Goal: Information Seeking & Learning: Learn about a topic

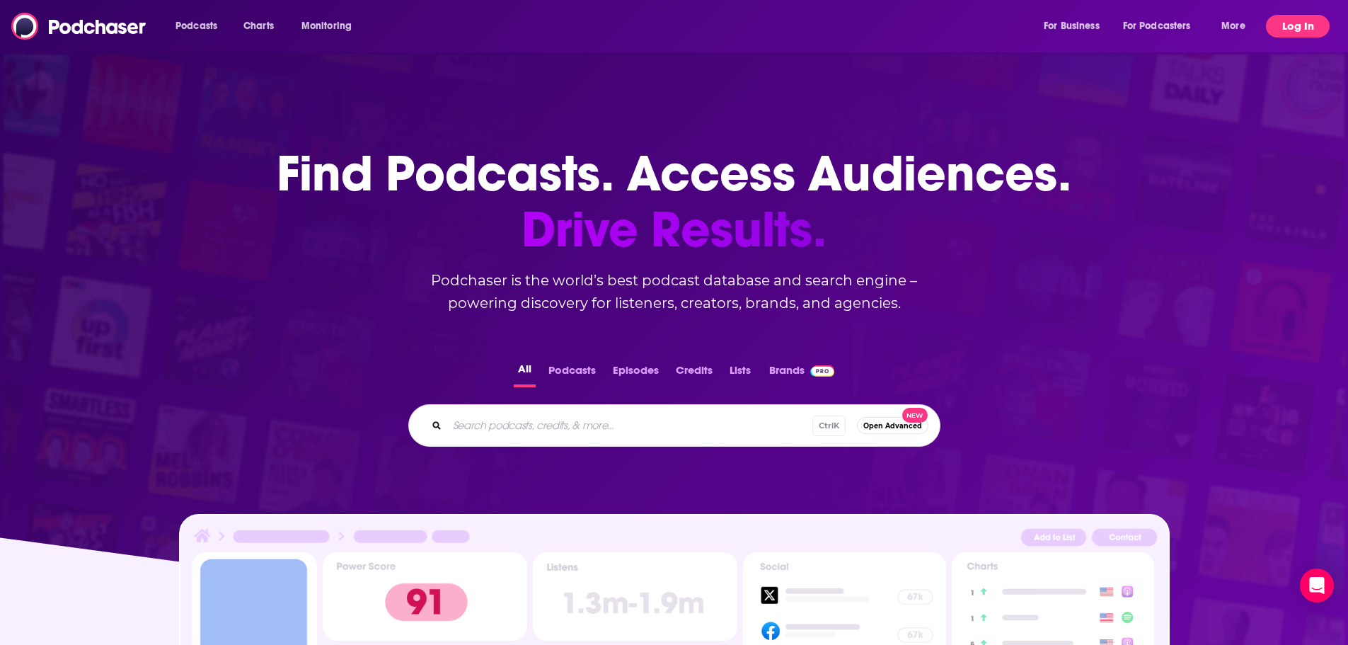
click at [1286, 27] on button "Log In" at bounding box center [1298, 26] width 64 height 23
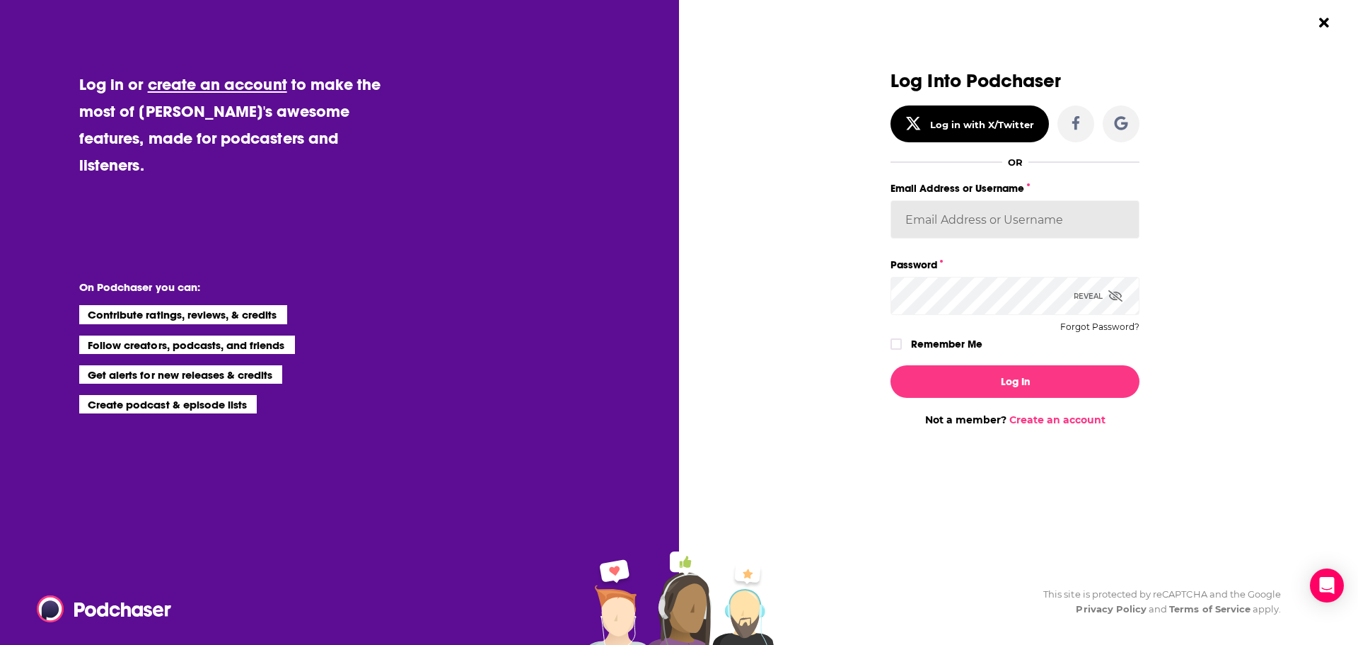
click at [1070, 209] on input "Email Address or Username" at bounding box center [1015, 219] width 249 height 38
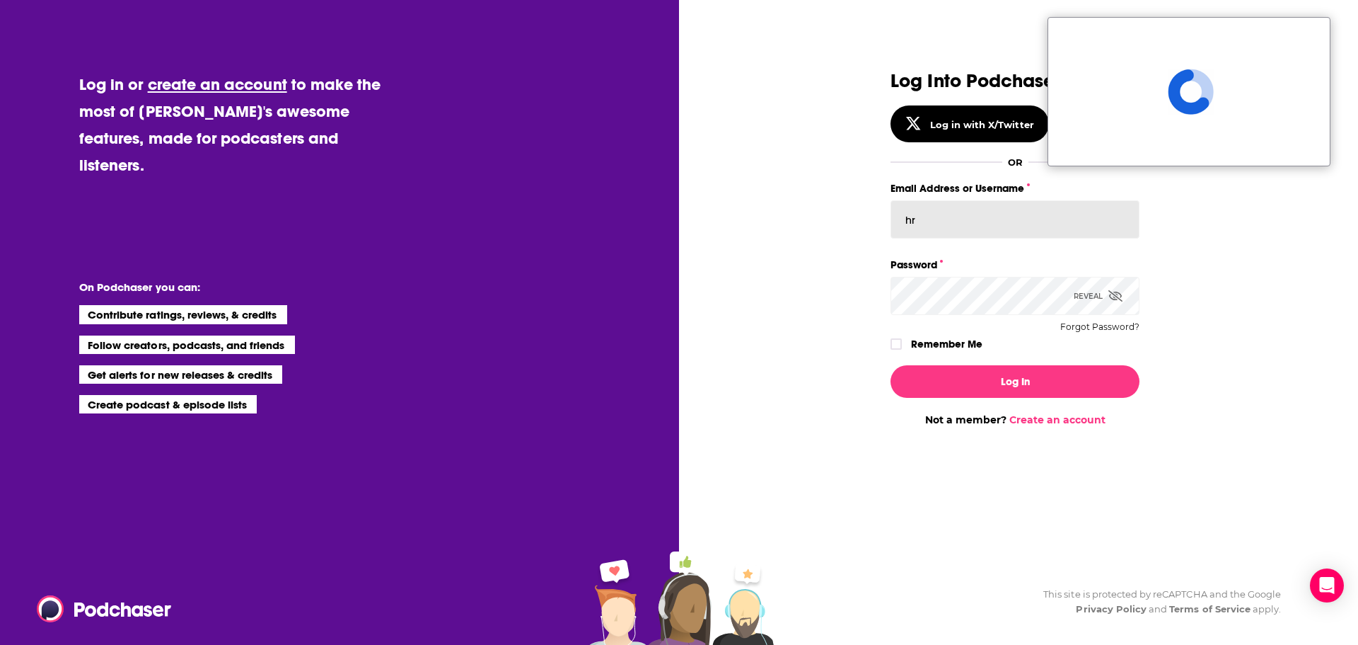
type input "h"
paste input "[EMAIL_ADDRESS][DOMAIN_NAME]"
type input "[EMAIL_ADDRESS][DOMAIN_NAME]"
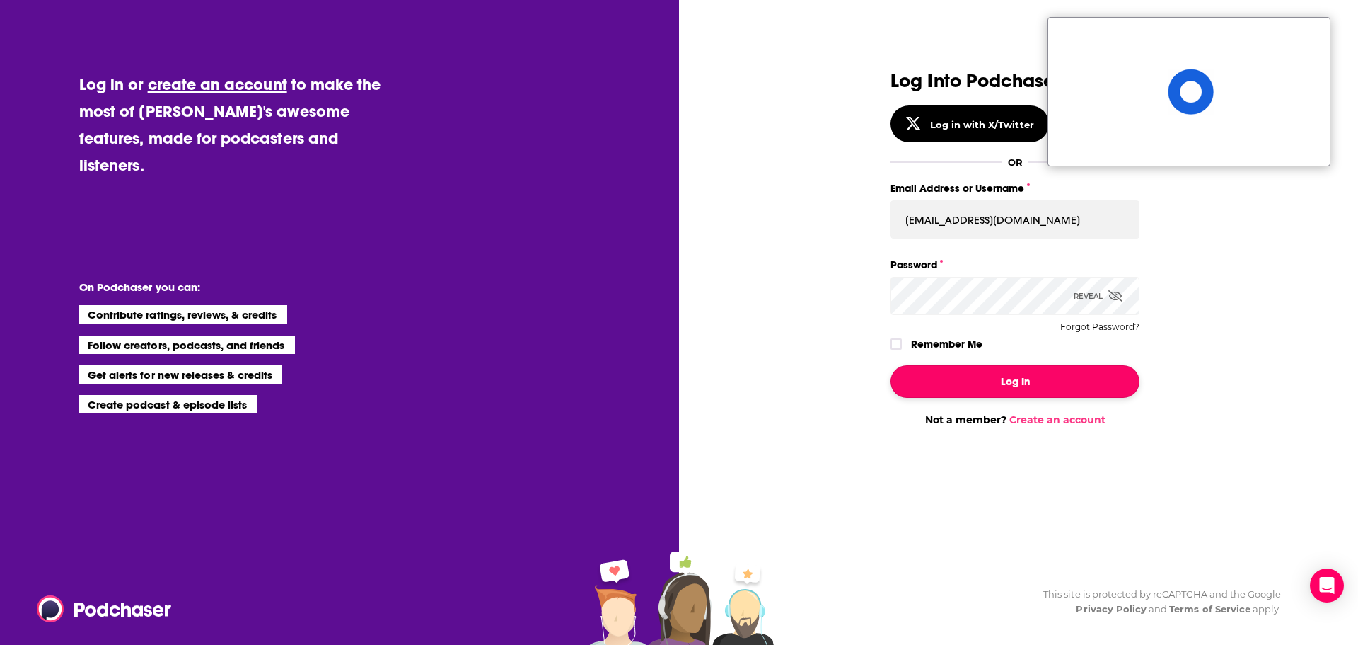
click at [1032, 388] on button "Log In" at bounding box center [1015, 381] width 249 height 33
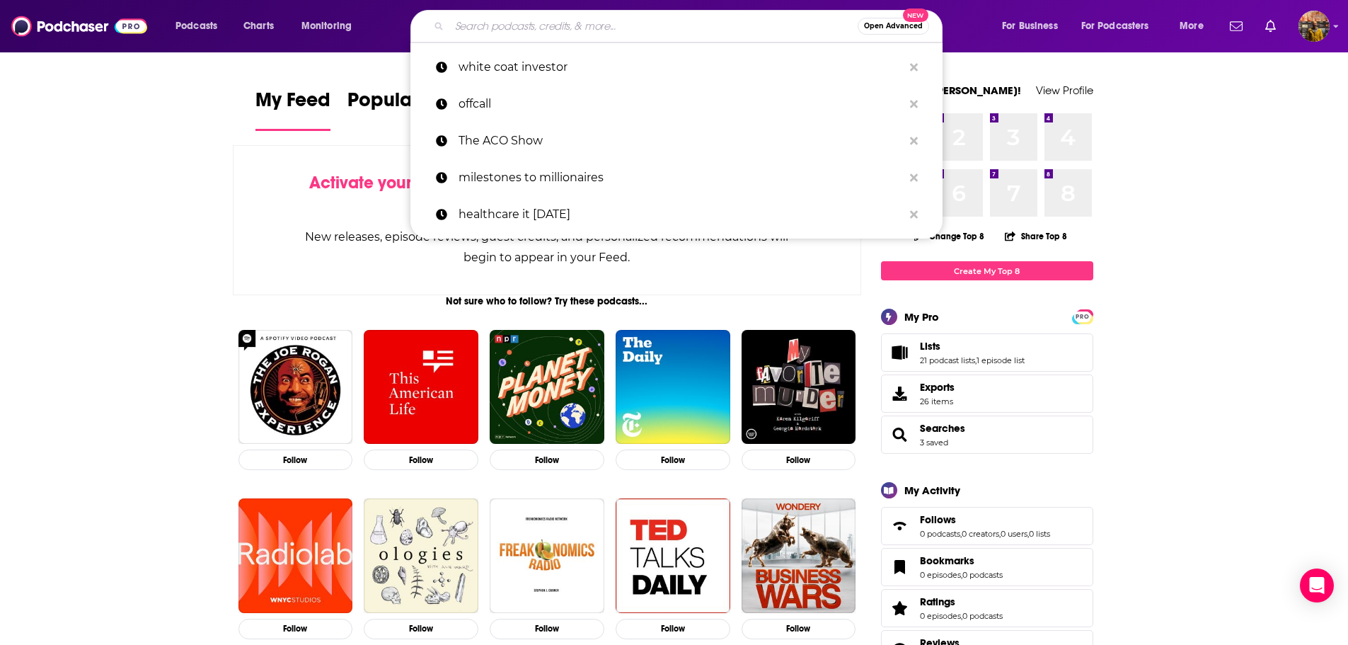
click at [510, 21] on input "Search podcasts, credits, & more..." at bounding box center [653, 26] width 408 height 23
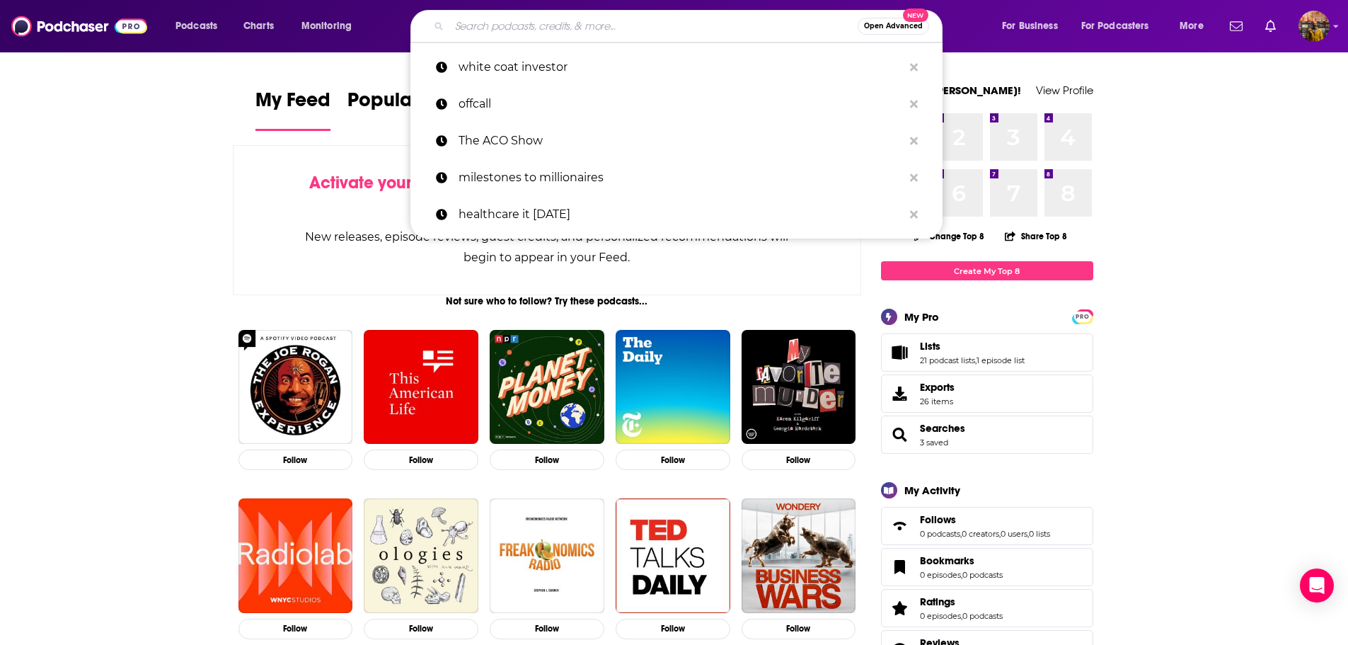
click at [534, 25] on input "Search podcasts, credits, & more..." at bounding box center [653, 26] width 408 height 23
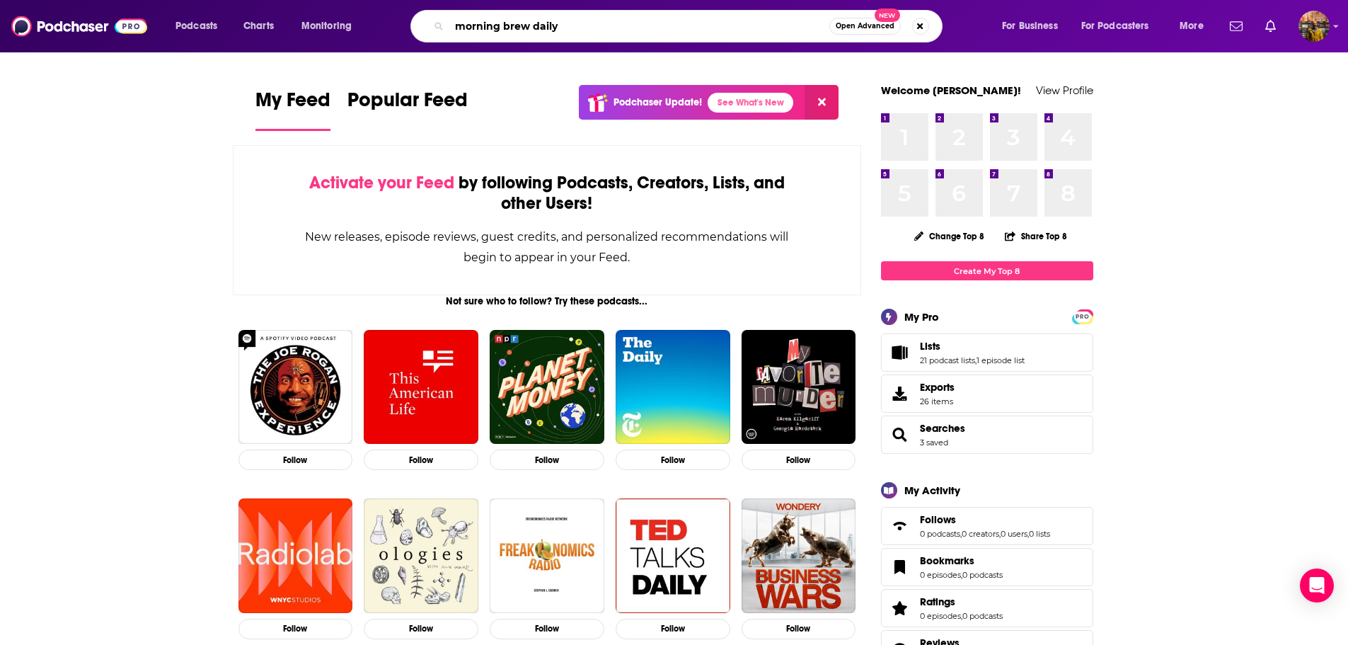
type input "morning brew daily"
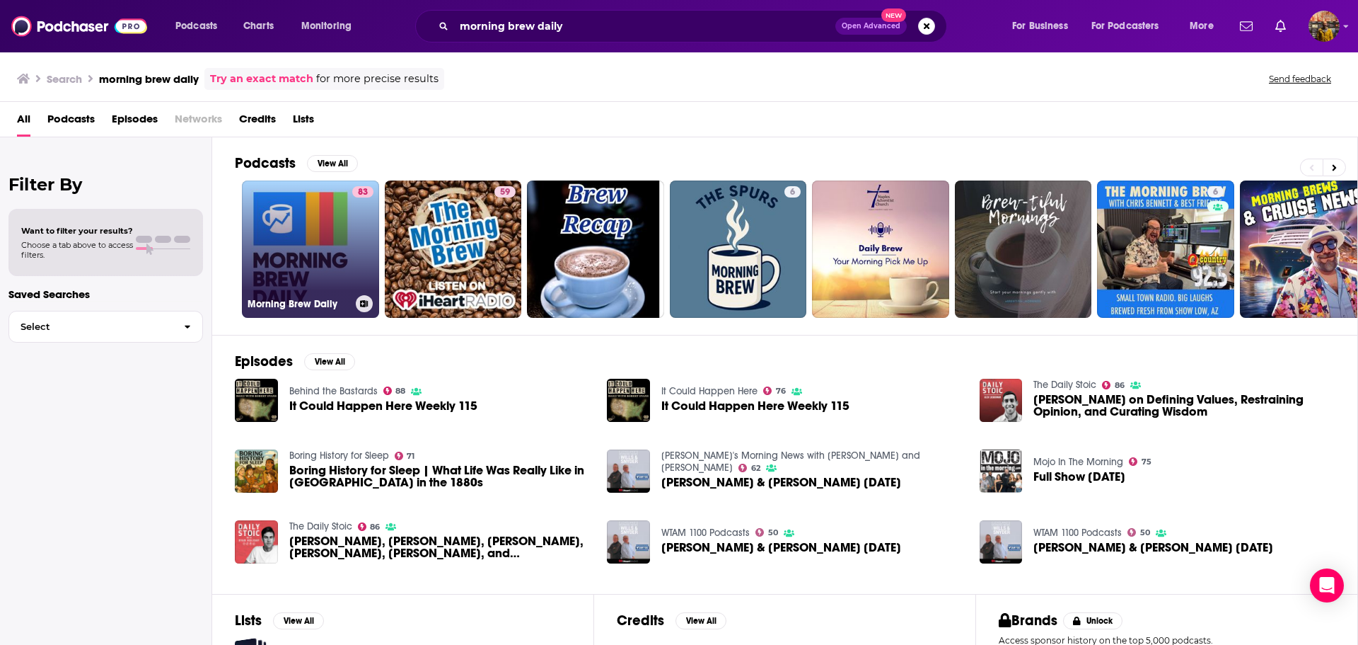
click at [318, 244] on link "83 Morning Brew Daily" at bounding box center [310, 248] width 137 height 137
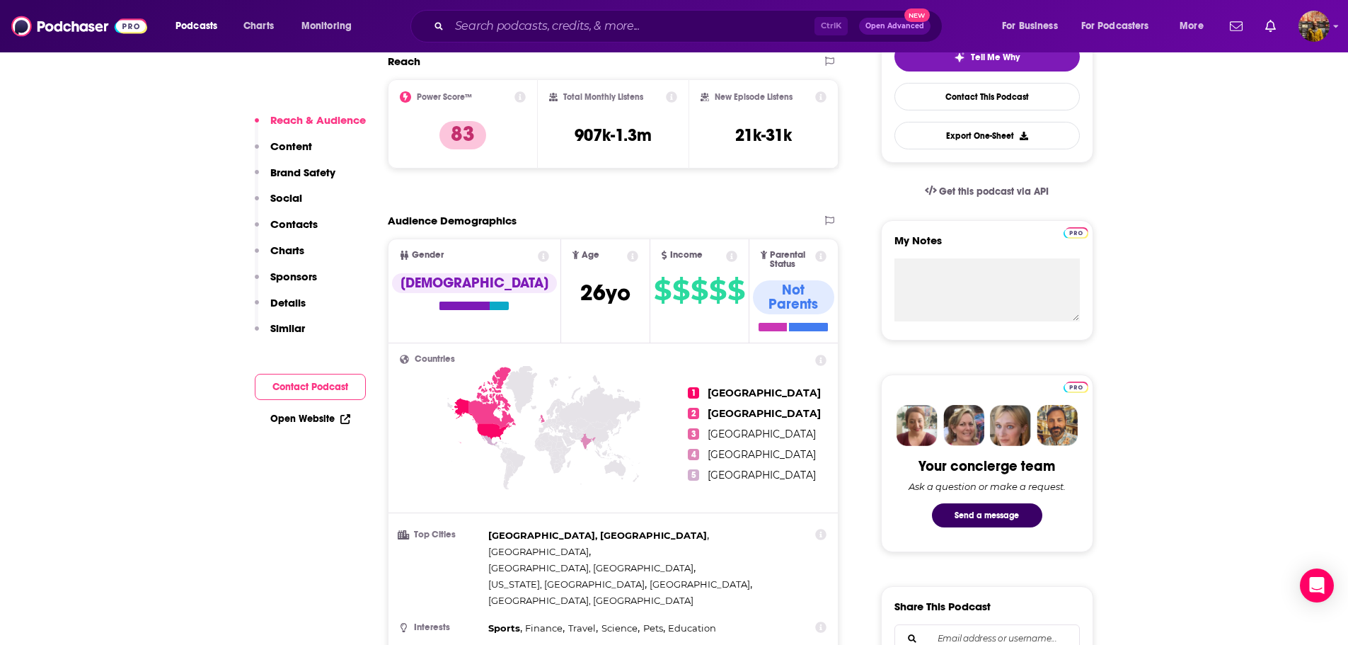
scroll to position [424, 0]
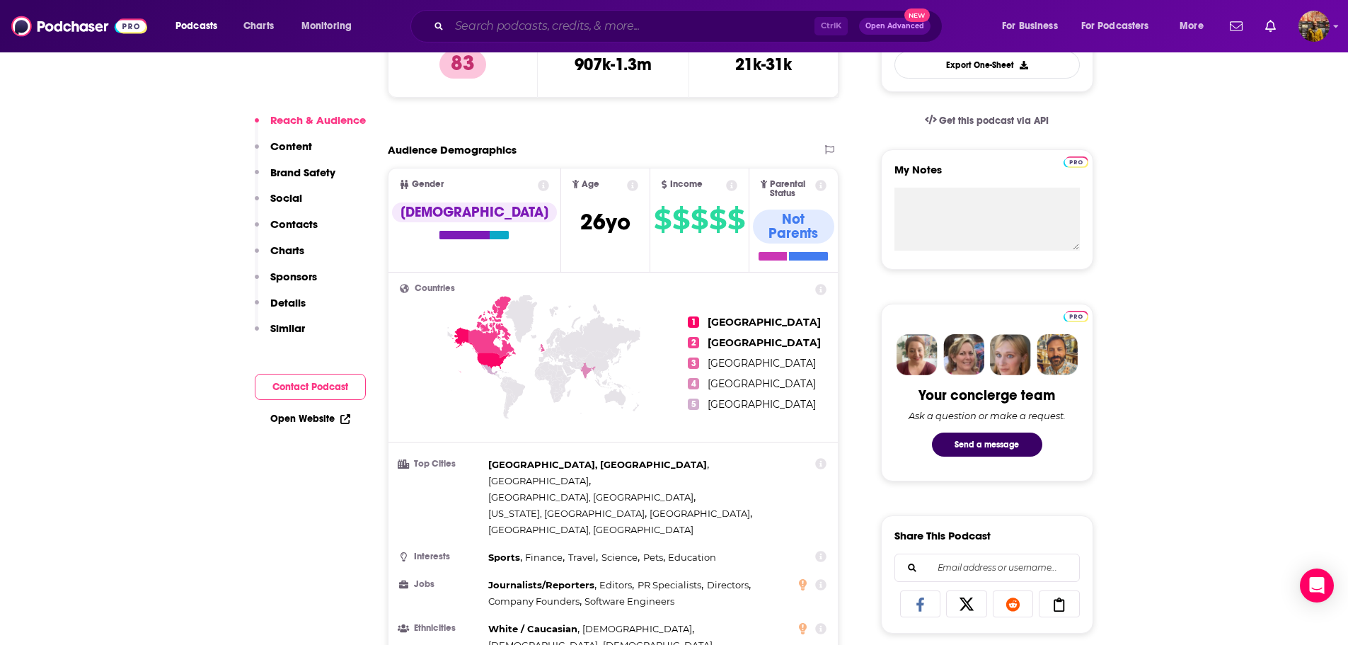
click at [512, 33] on input "Search podcasts, credits, & more..." at bounding box center [631, 26] width 365 height 23
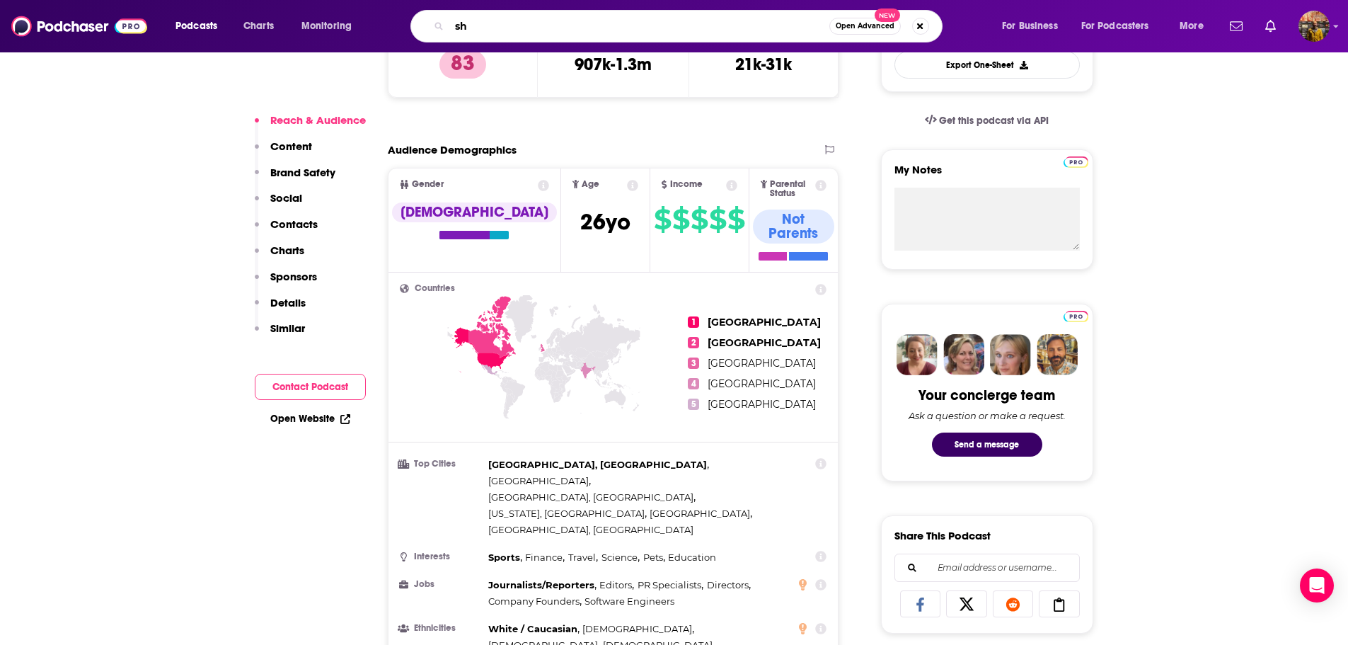
type input "s"
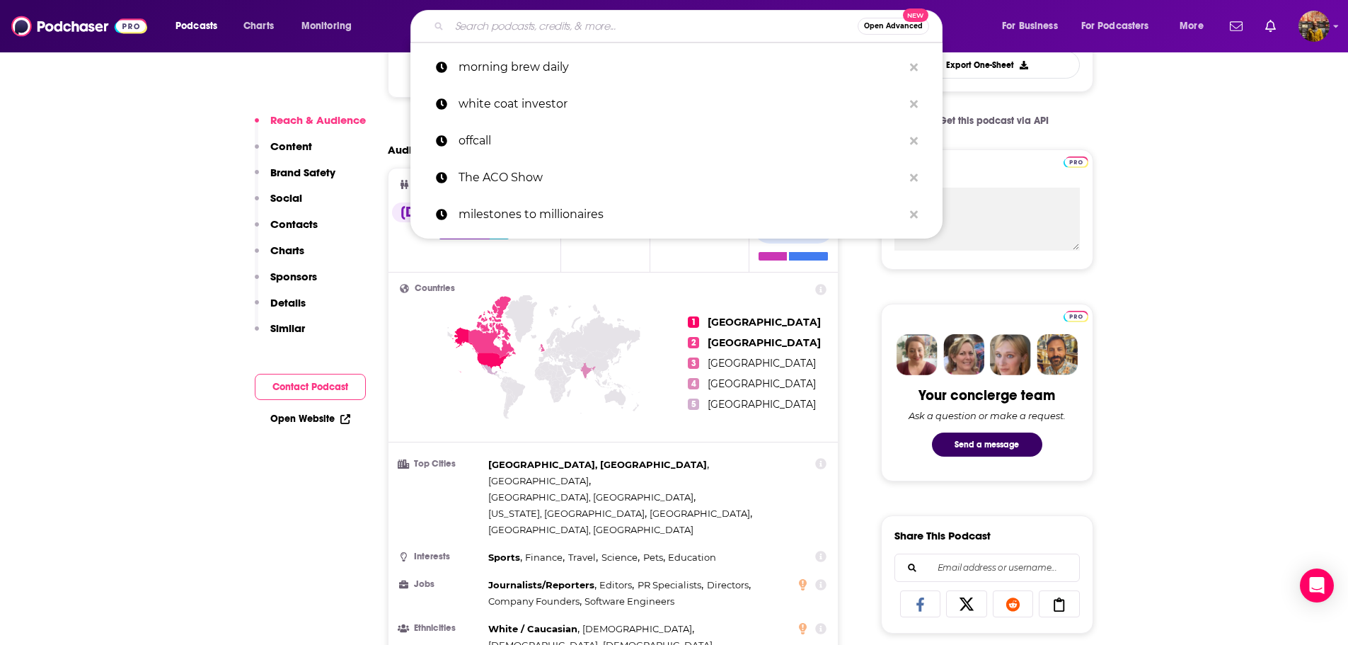
paste input "The ACO Show"
type input "The ACO Show"
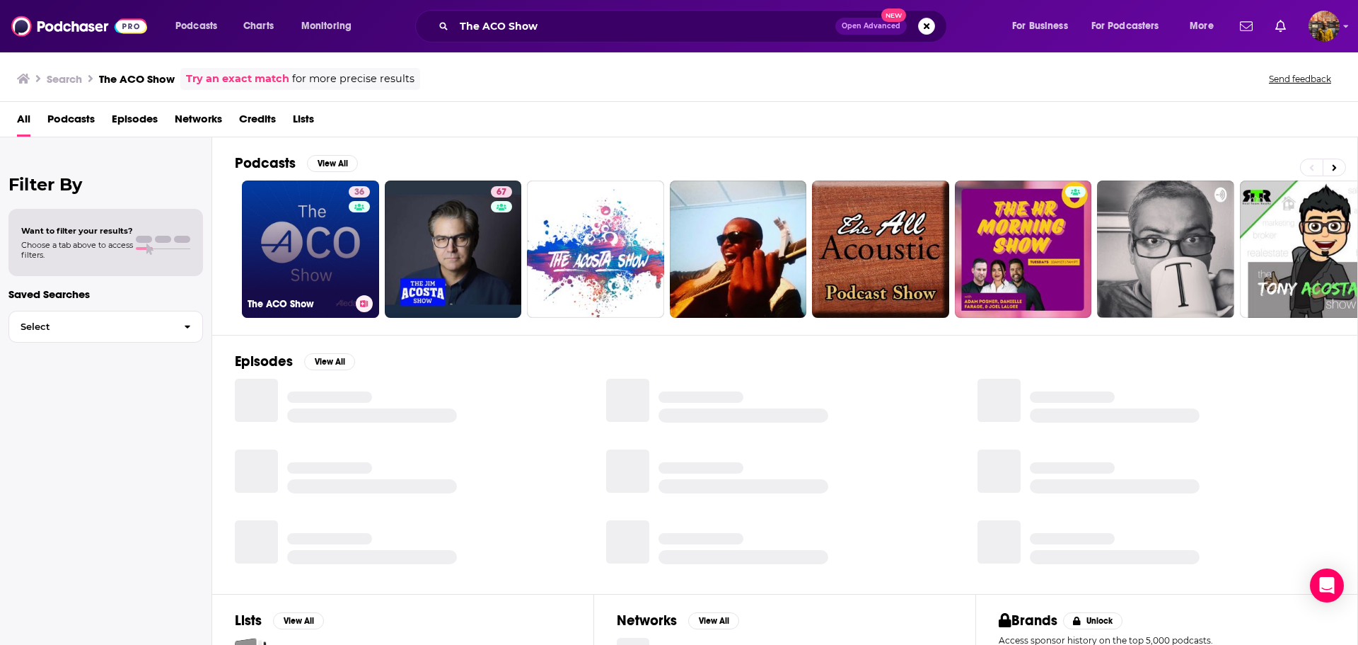
click at [282, 261] on link "36 The ACO Show" at bounding box center [310, 248] width 137 height 137
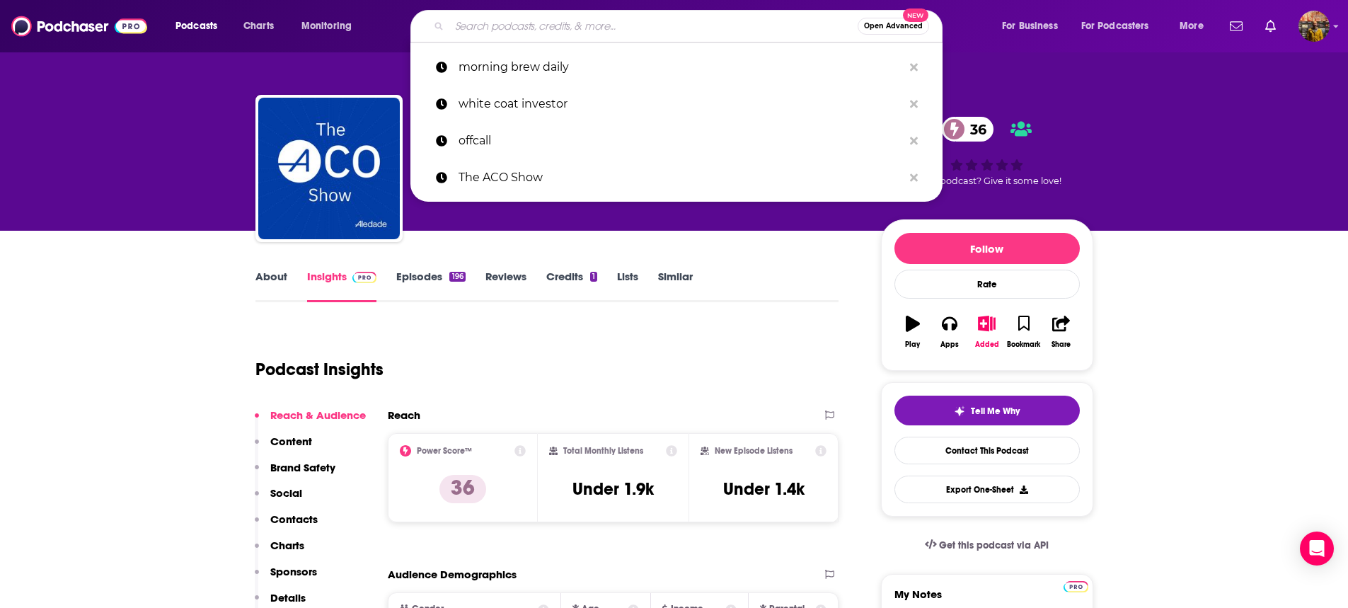
click at [570, 15] on input "Search podcasts, credits, & more..." at bounding box center [653, 26] width 408 height 23
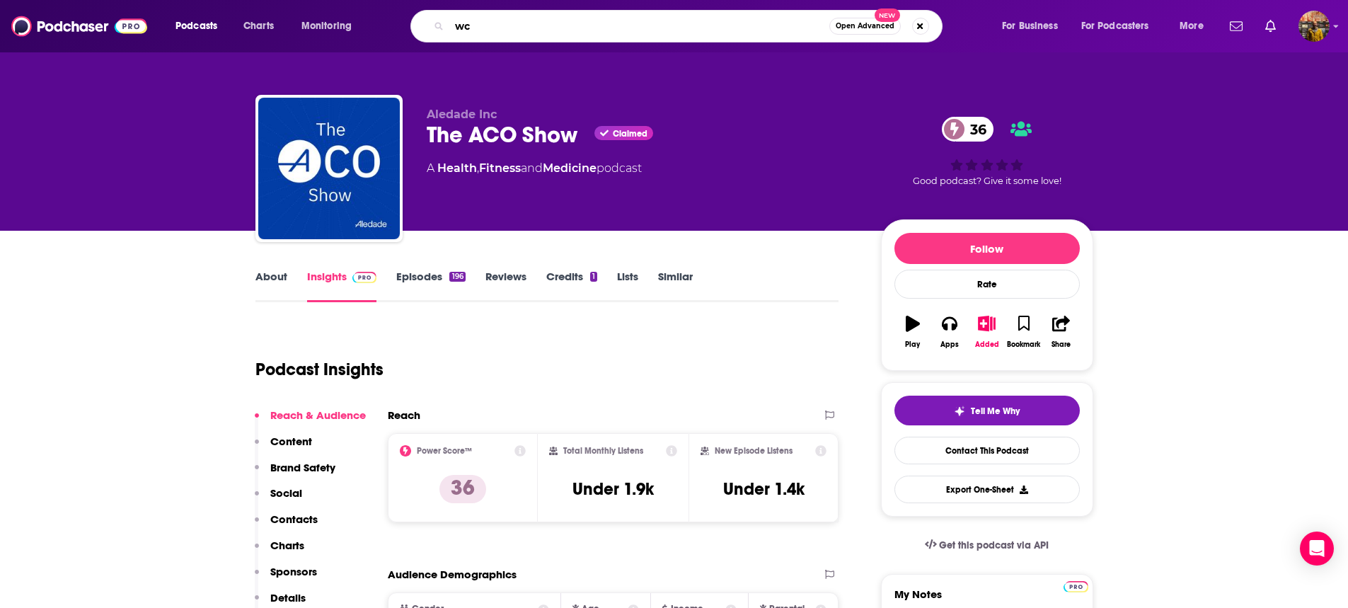
type input "w"
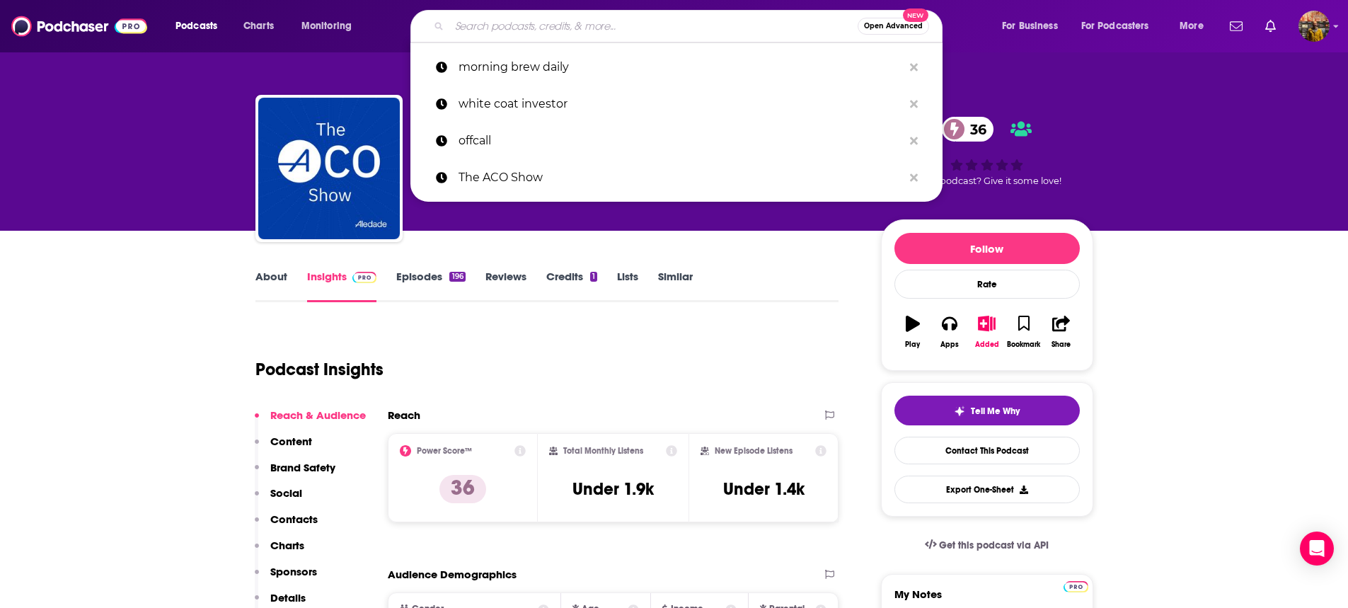
paste input "White Coat Investor"
type input "White Coat Investor."
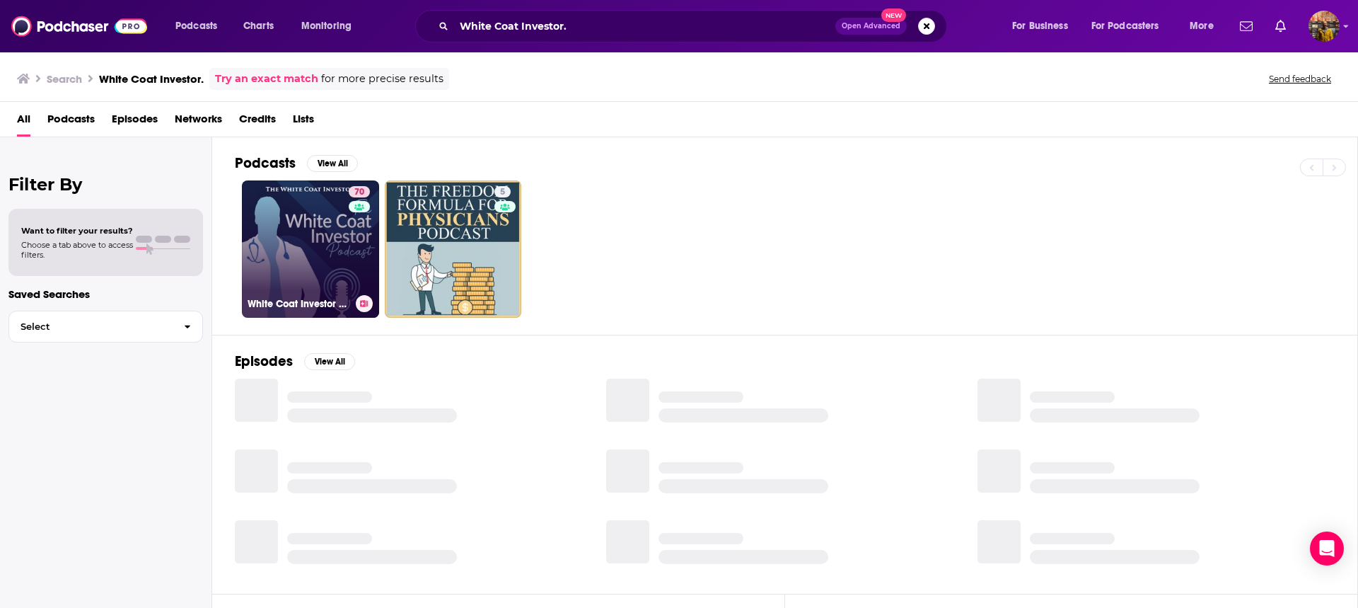
click at [304, 233] on link "70 White Coat Investor Podcast" at bounding box center [310, 248] width 137 height 137
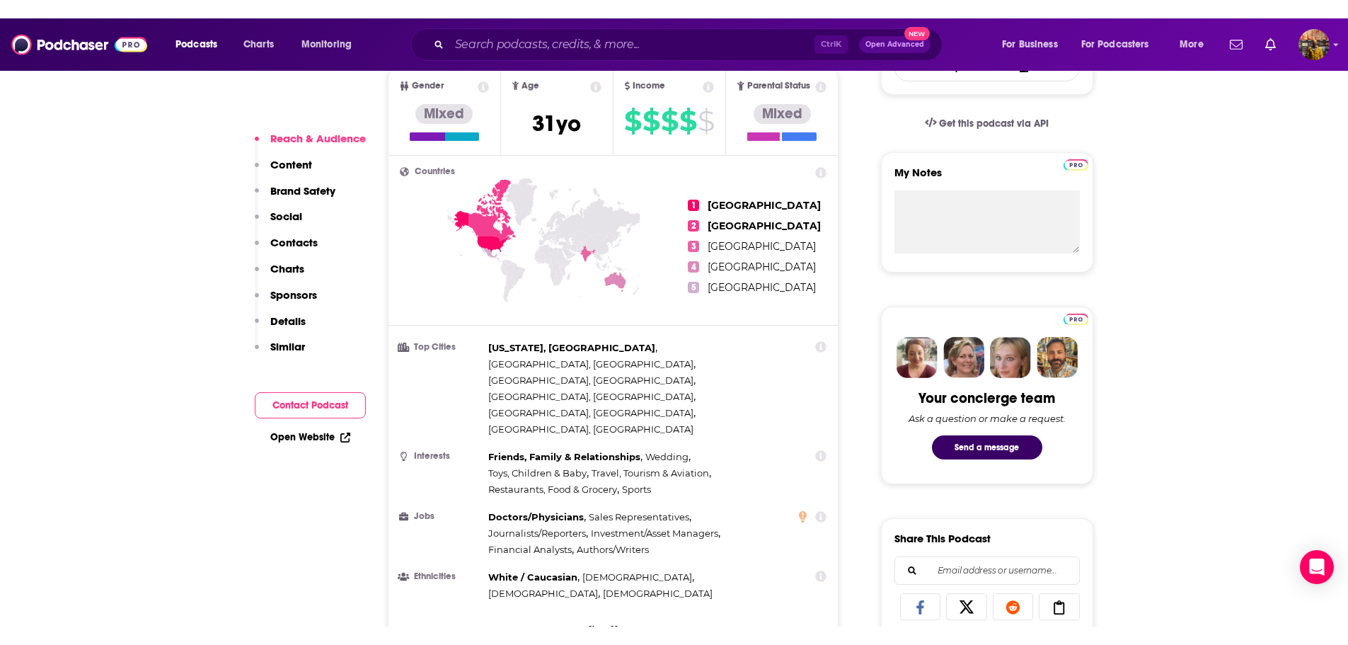
scroll to position [566, 0]
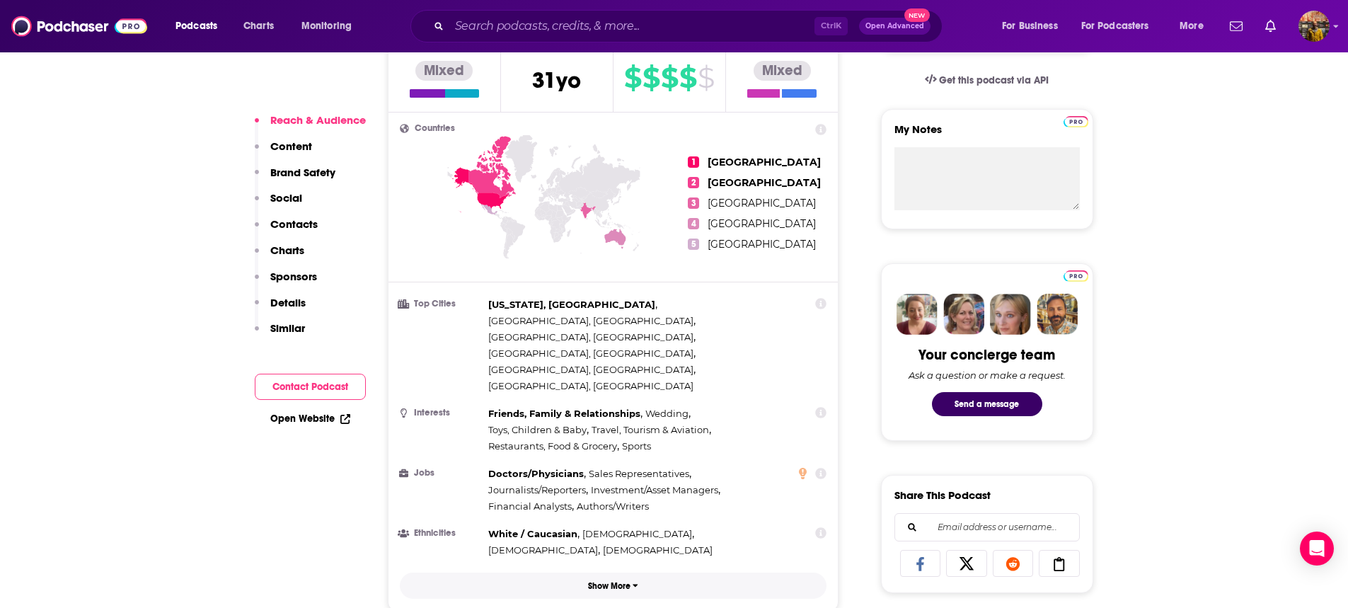
click at [606, 581] on p "Show More" at bounding box center [609, 586] width 42 height 10
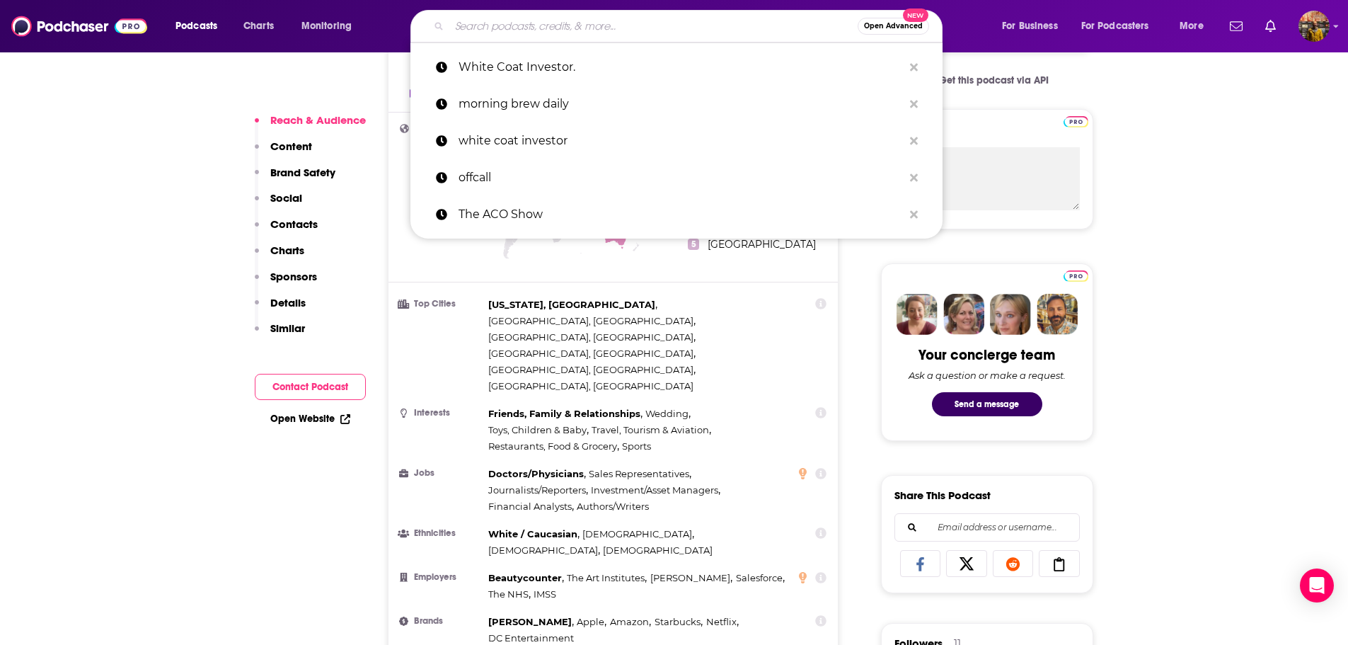
click at [651, 21] on input "Search podcasts, credits, & more..." at bounding box center [653, 26] width 408 height 23
paste input "AI for the Rest of Us"
type input "AI for the Rest of Us"
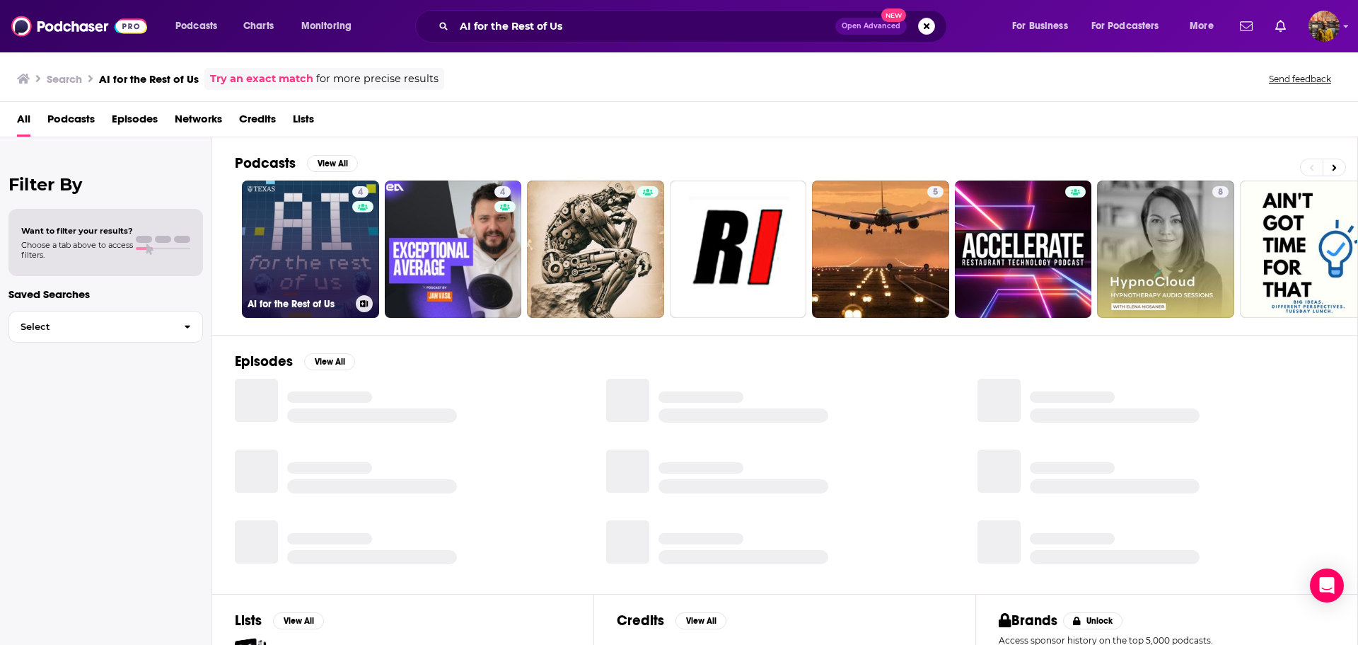
click at [297, 248] on link "4 AI for the Rest of Us" at bounding box center [310, 248] width 137 height 137
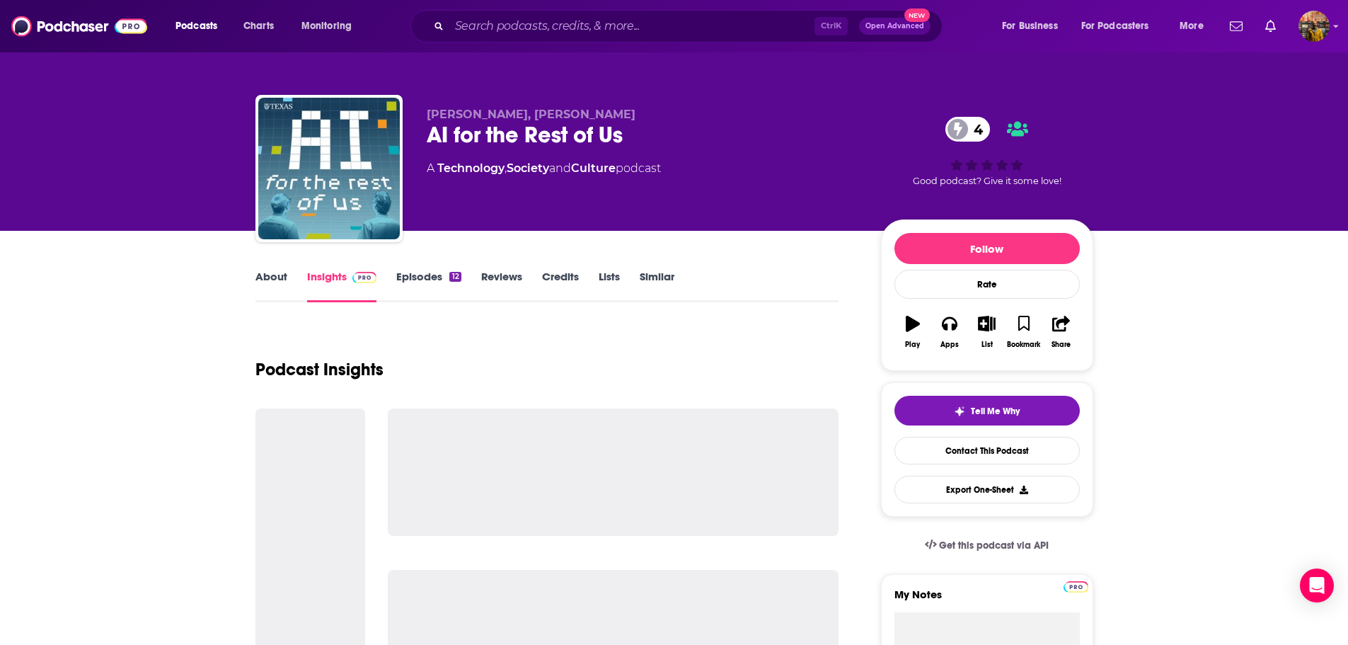
click at [268, 274] on link "About" at bounding box center [271, 286] width 32 height 33
